Goal: Information Seeking & Learning: Learn about a topic

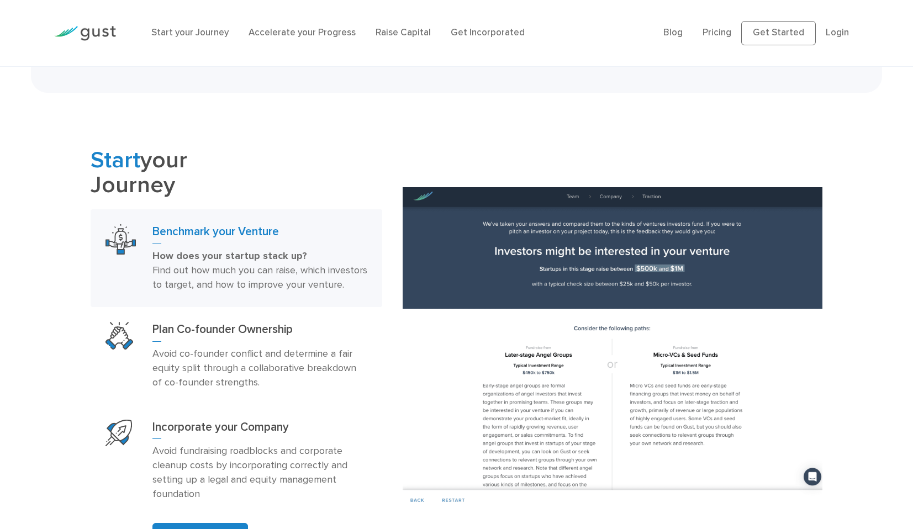
scroll to position [713, 0]
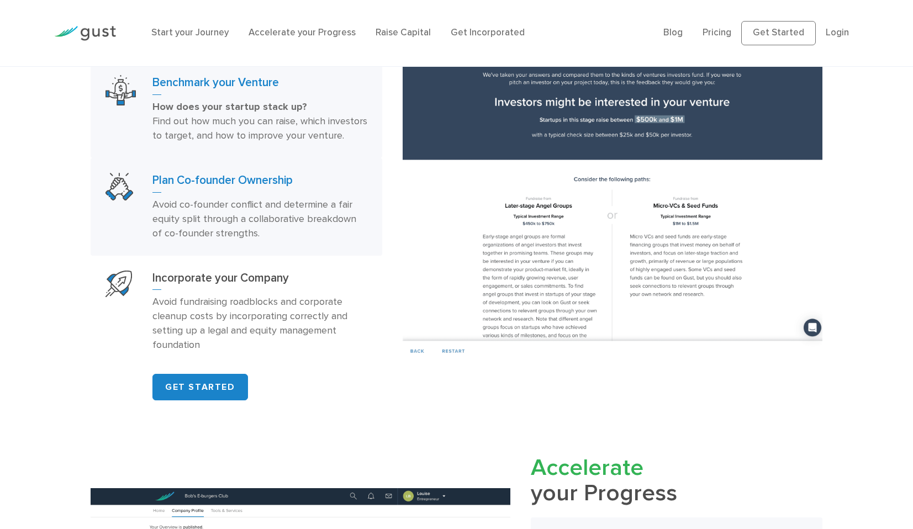
click at [230, 193] on h3 "Plan Co-founder Ownership" at bounding box center [259, 183] width 215 height 20
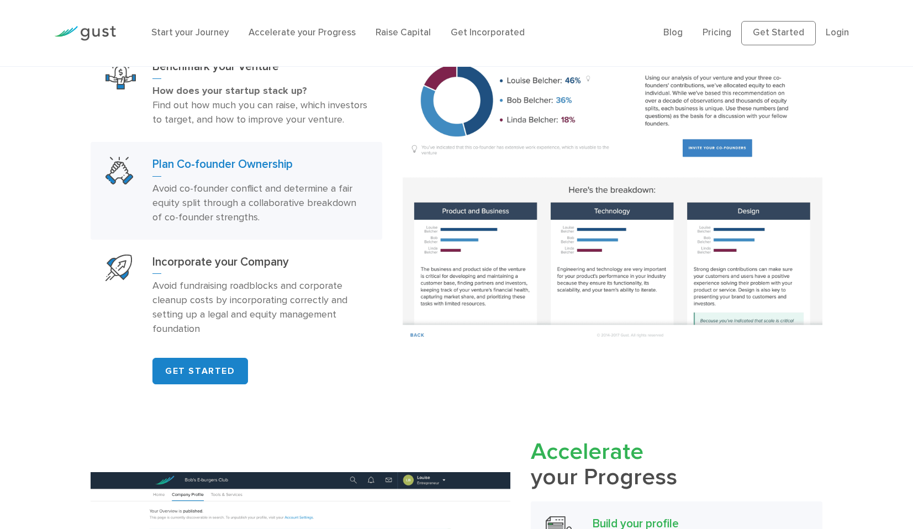
scroll to position [757, 0]
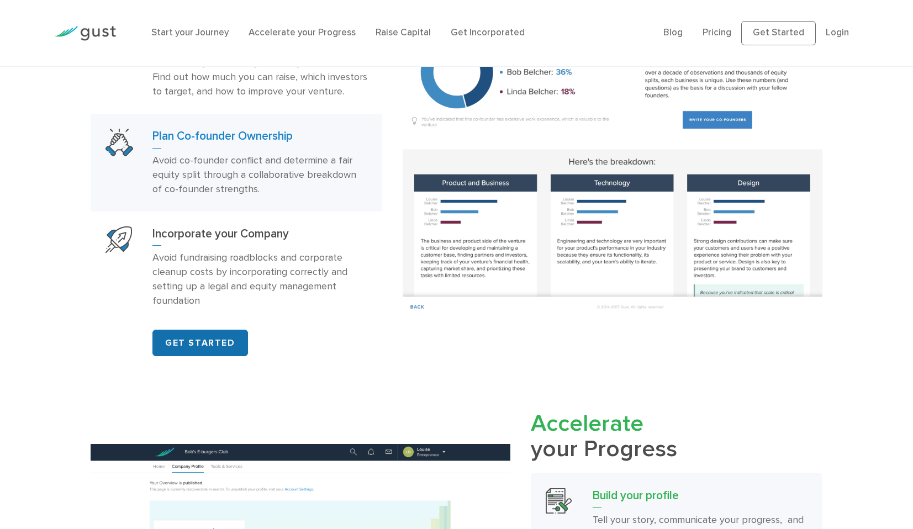
click at [195, 356] on link "GET STARTED" at bounding box center [200, 343] width 96 height 27
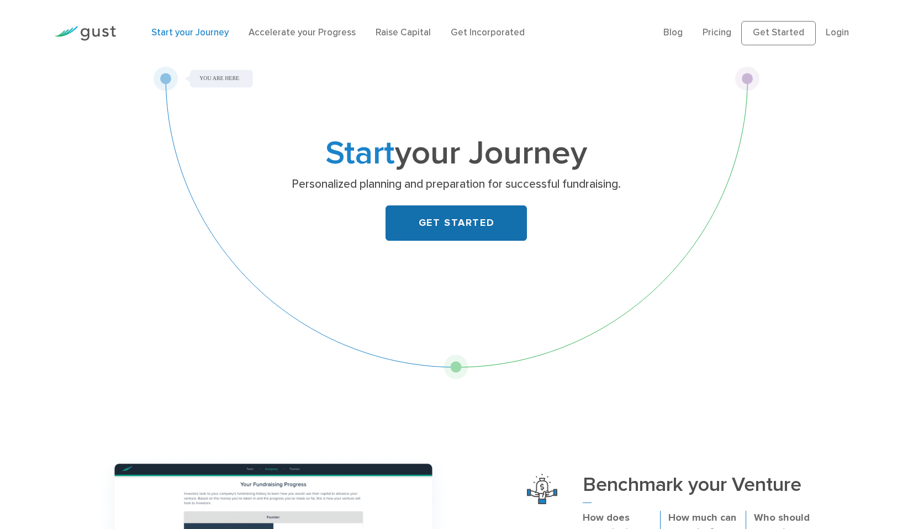
click at [462, 223] on link "GET STARTED" at bounding box center [456, 222] width 141 height 35
click at [198, 30] on link "Start your Journey" at bounding box center [189, 32] width 77 height 11
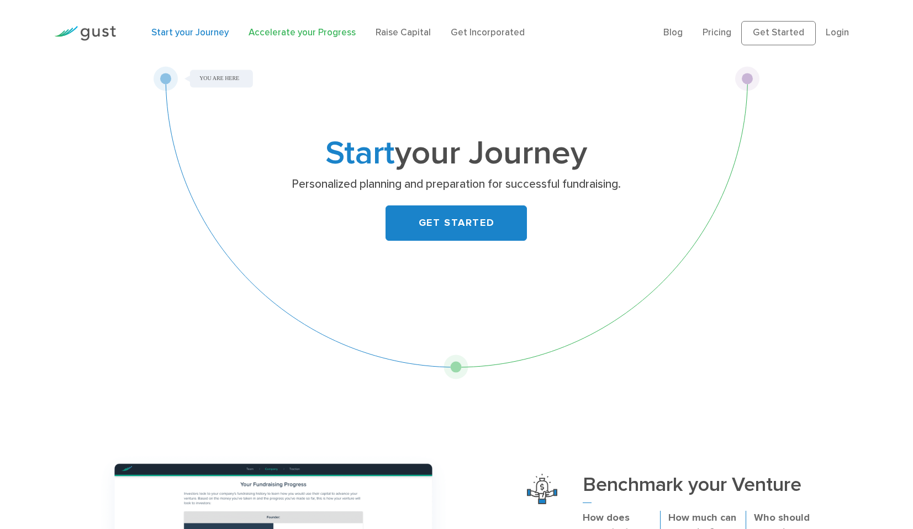
click at [324, 28] on link "Accelerate your Progress" at bounding box center [302, 32] width 107 height 11
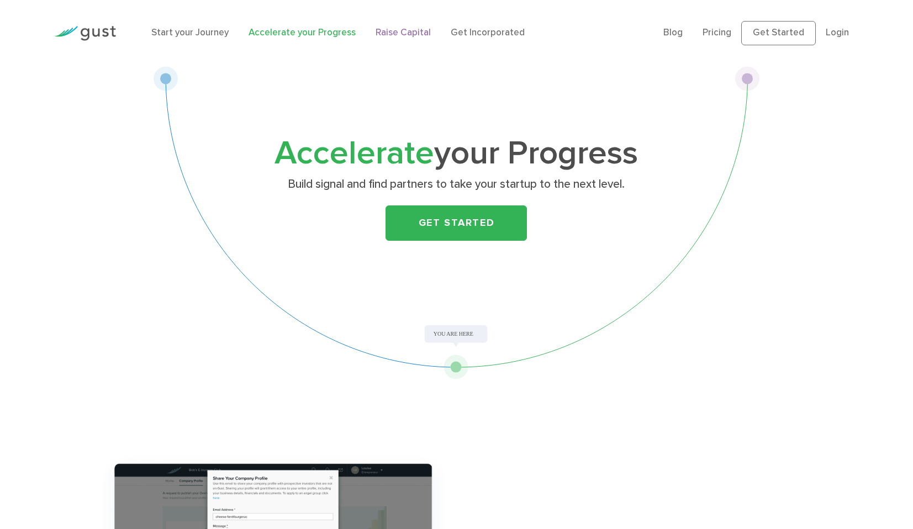
click at [398, 33] on link "Raise Capital" at bounding box center [403, 32] width 55 height 11
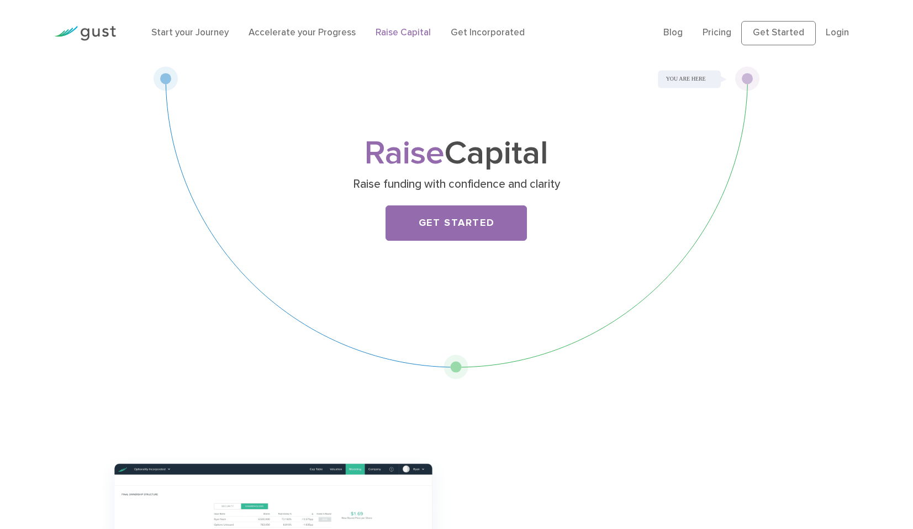
click at [91, 34] on img at bounding box center [85, 33] width 62 height 15
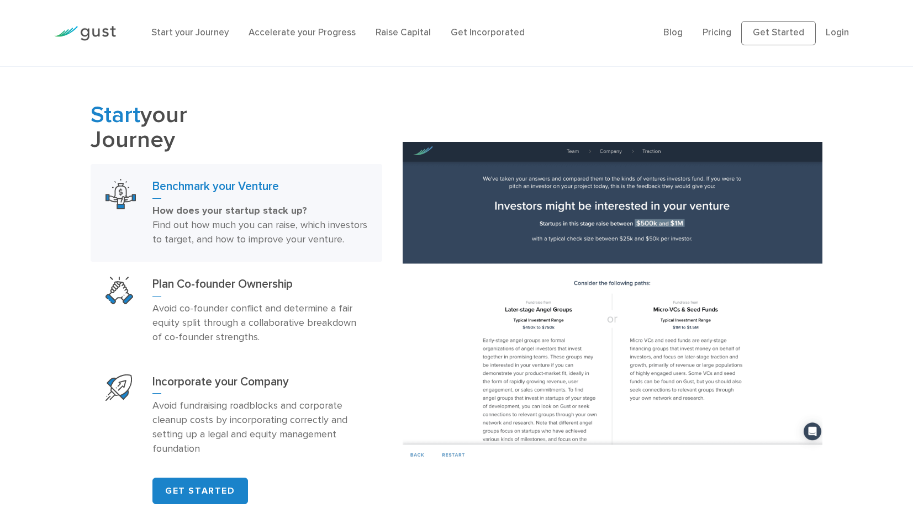
scroll to position [590, 0]
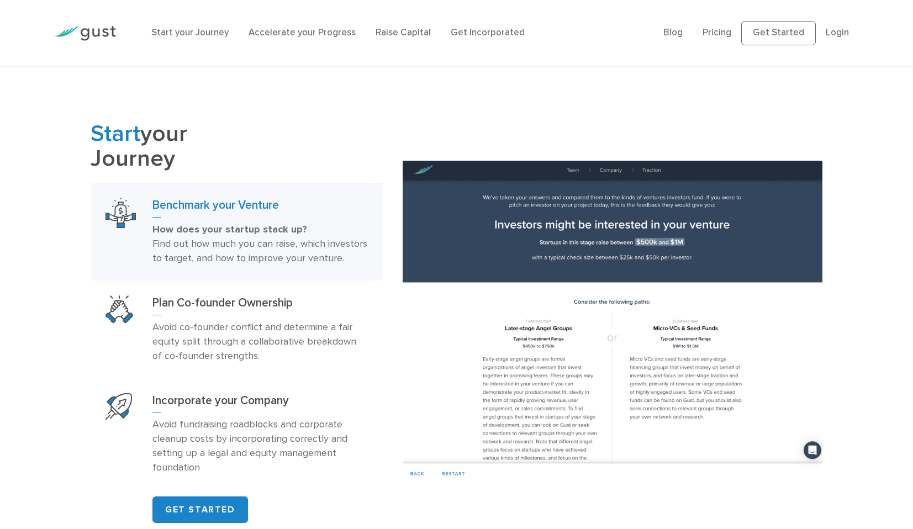
click at [256, 207] on h3 "Benchmark your Venture" at bounding box center [259, 208] width 215 height 20
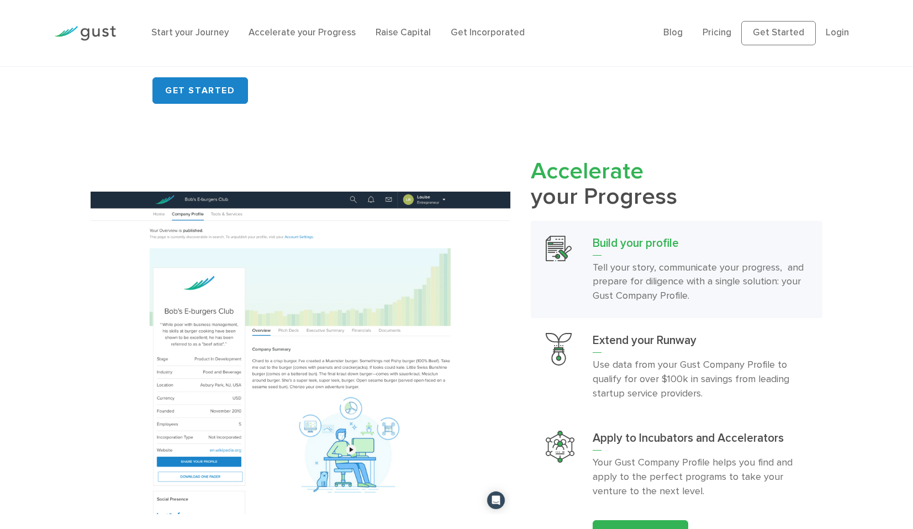
scroll to position [1069, 0]
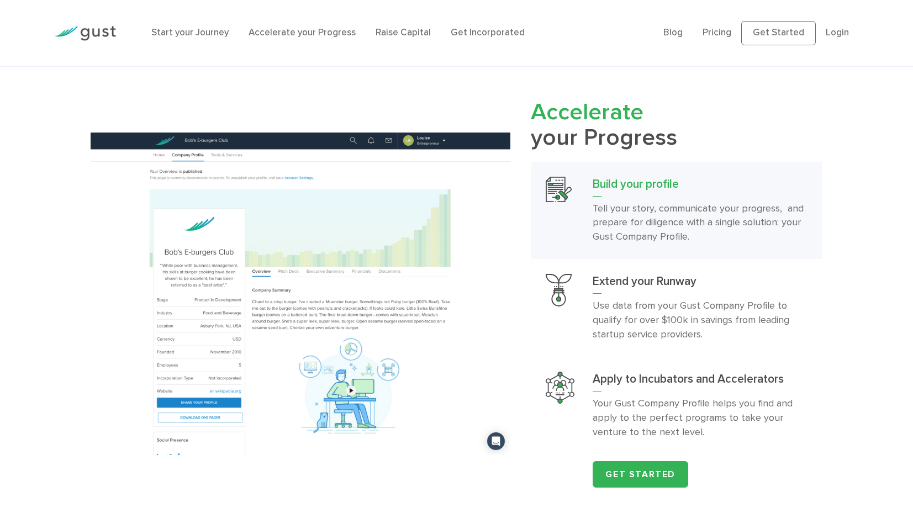
click at [641, 196] on h3 "Build your profile" at bounding box center [700, 187] width 215 height 20
click at [629, 197] on h3 "Build your profile" at bounding box center [700, 187] width 215 height 20
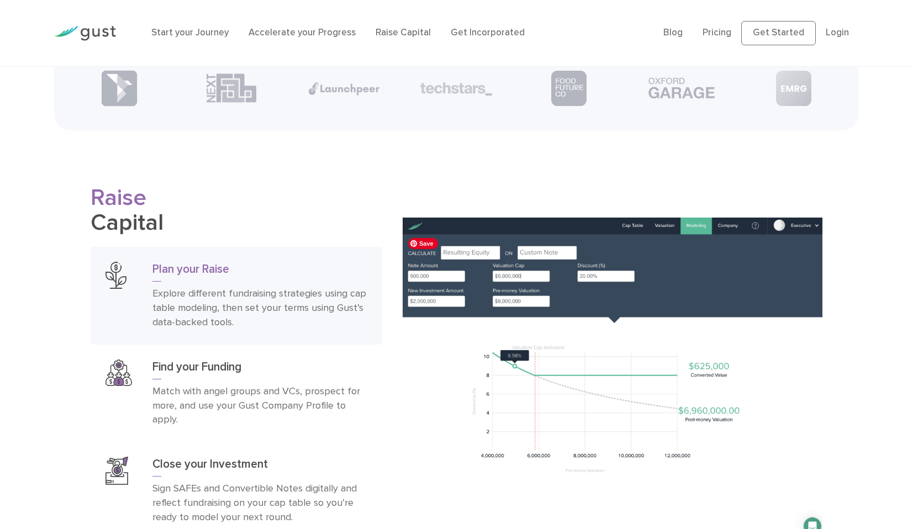
scroll to position [1728, 0]
